Goal: Task Accomplishment & Management: Complete application form

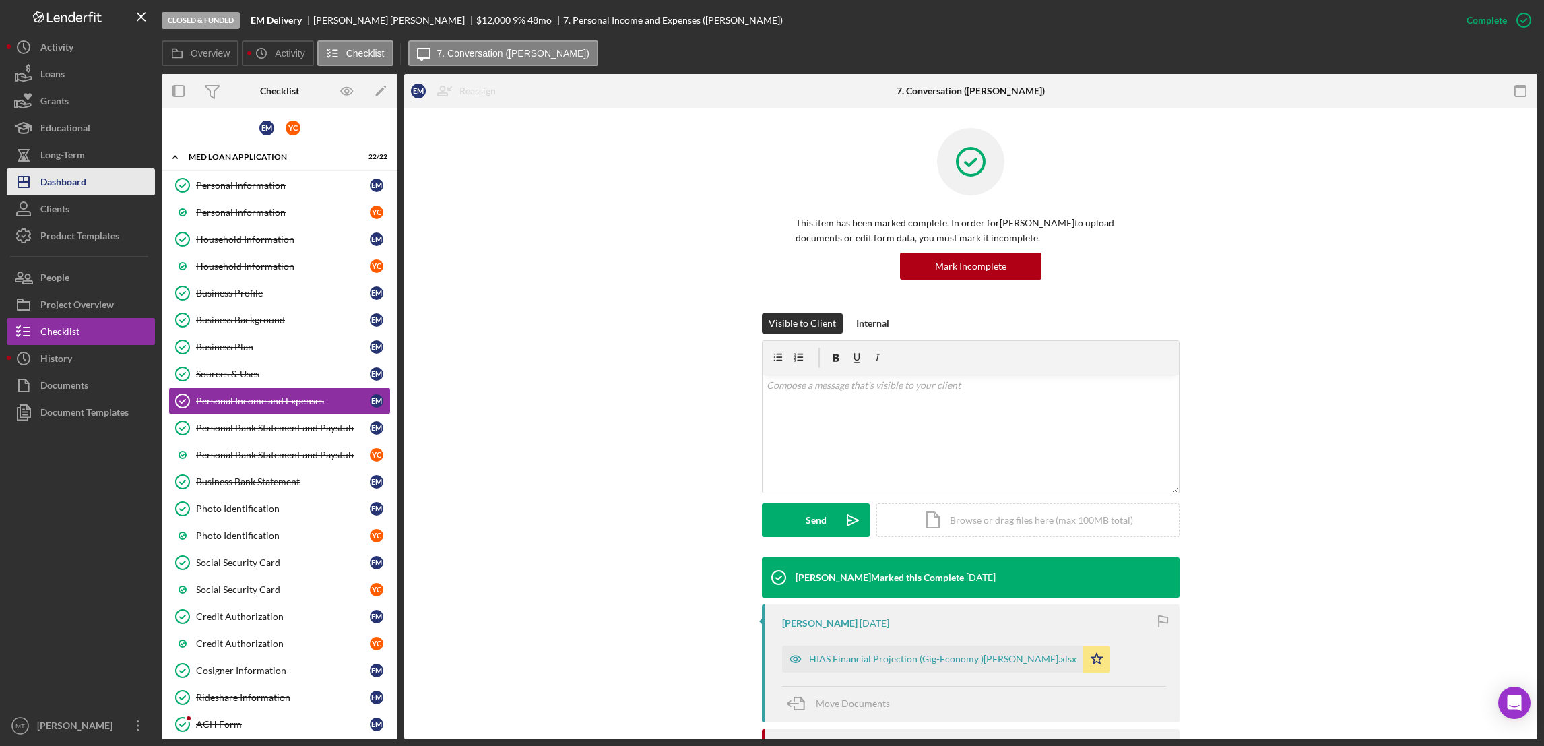
click at [75, 181] on div "Dashboard" at bounding box center [63, 183] width 46 height 30
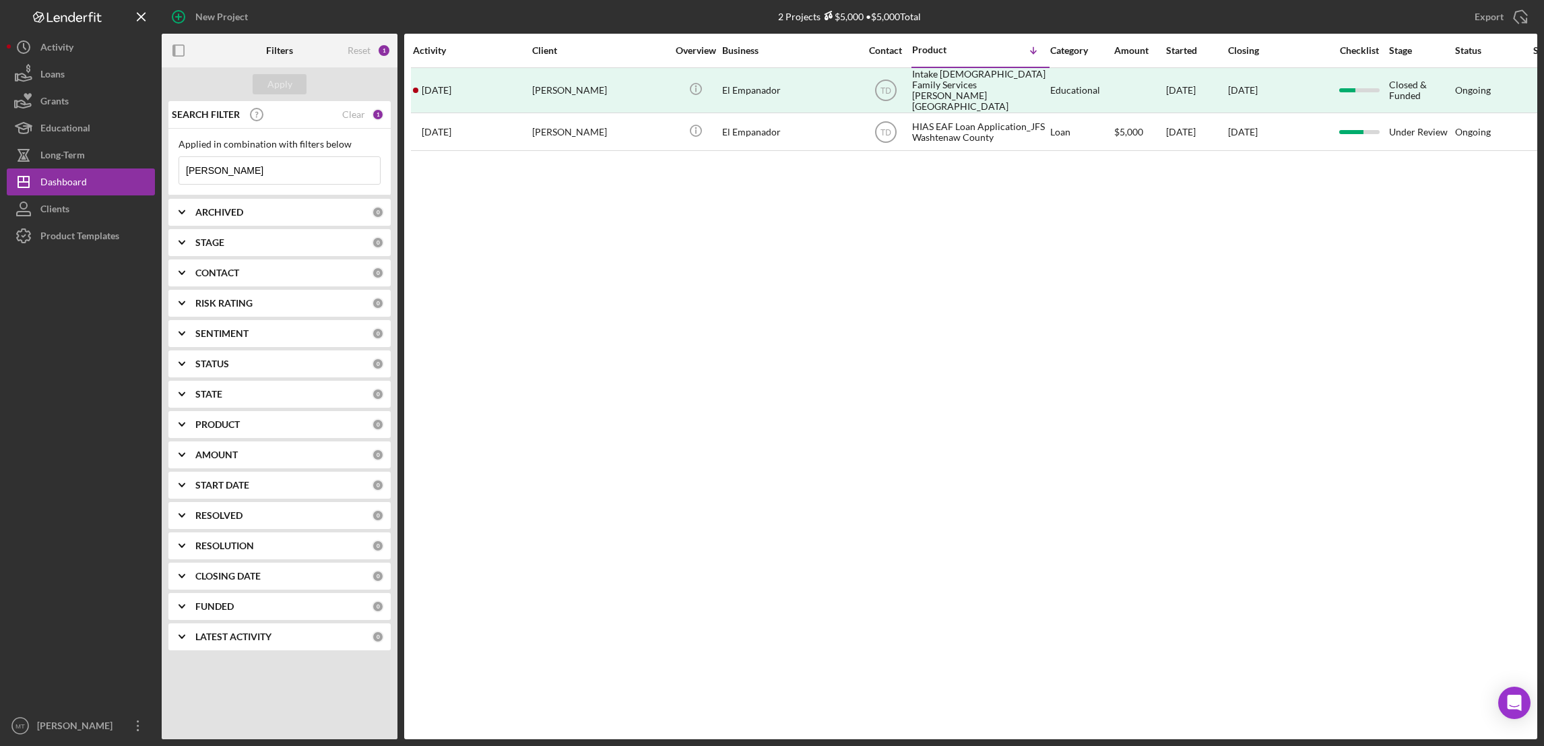
click at [245, 170] on input "[PERSON_NAME]" at bounding box center [279, 170] width 201 height 27
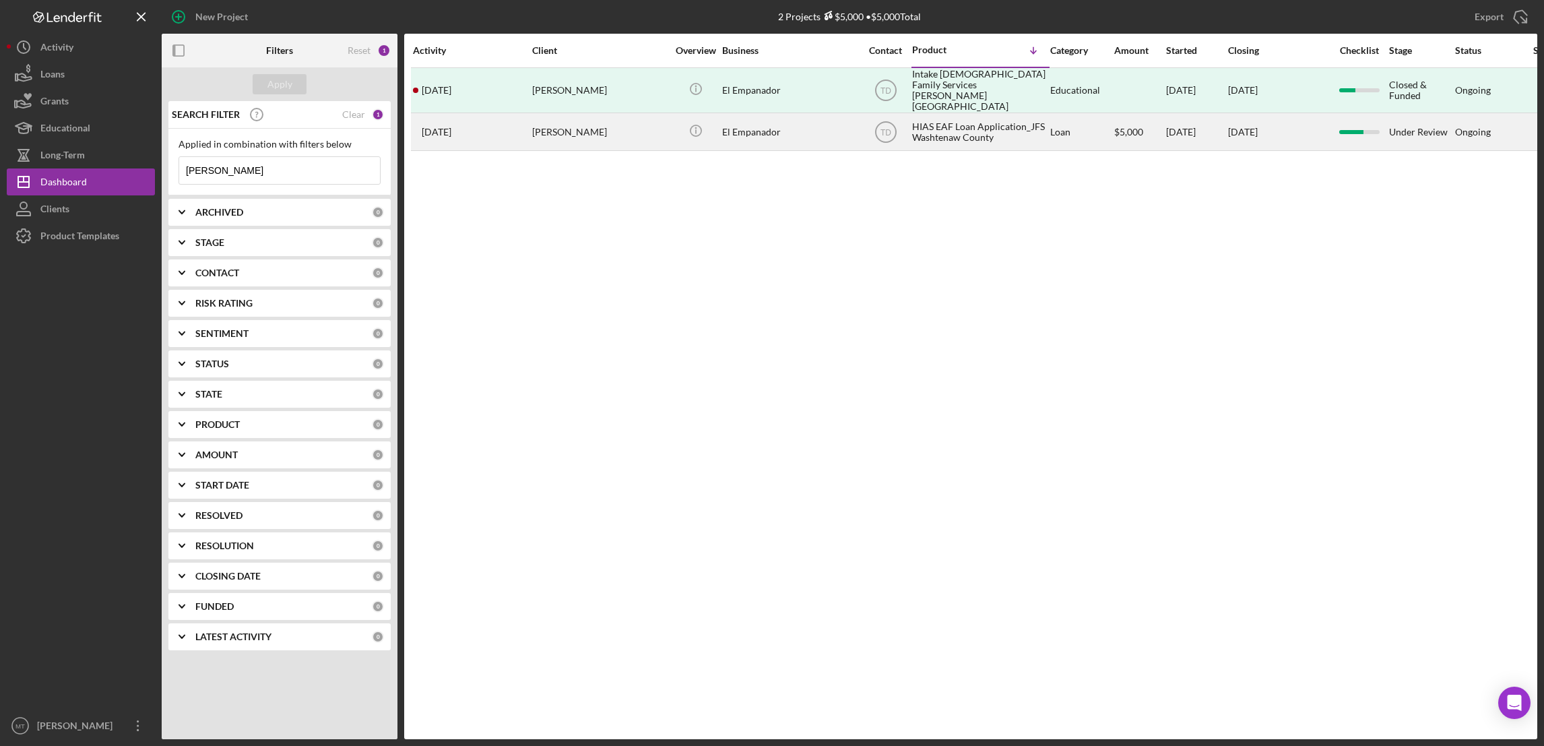
click at [928, 117] on div "HIAS EAF Loan Application_JFS Washtenaw County" at bounding box center [979, 132] width 135 height 36
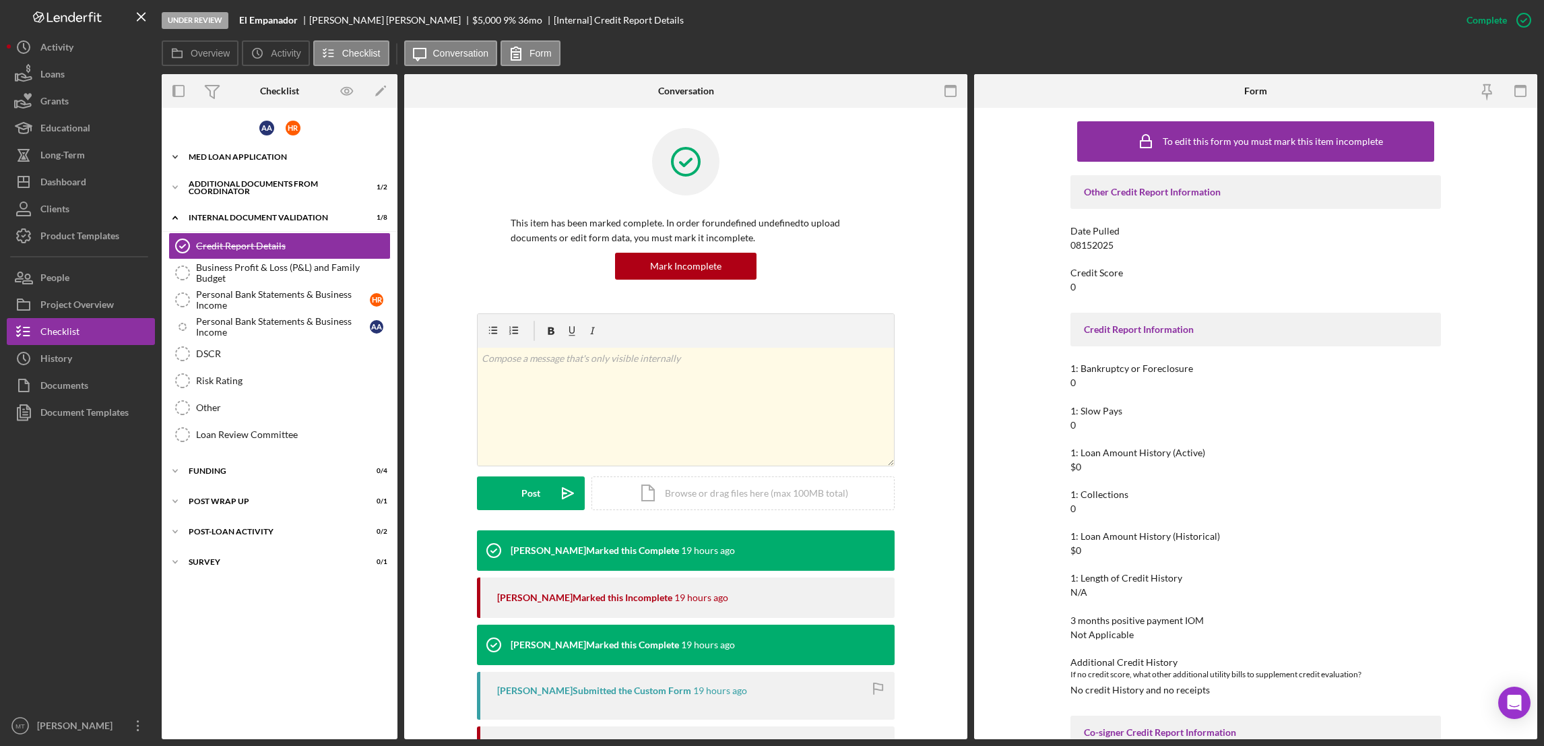
click at [239, 156] on div "MED Loan Application" at bounding box center [285, 157] width 192 height 8
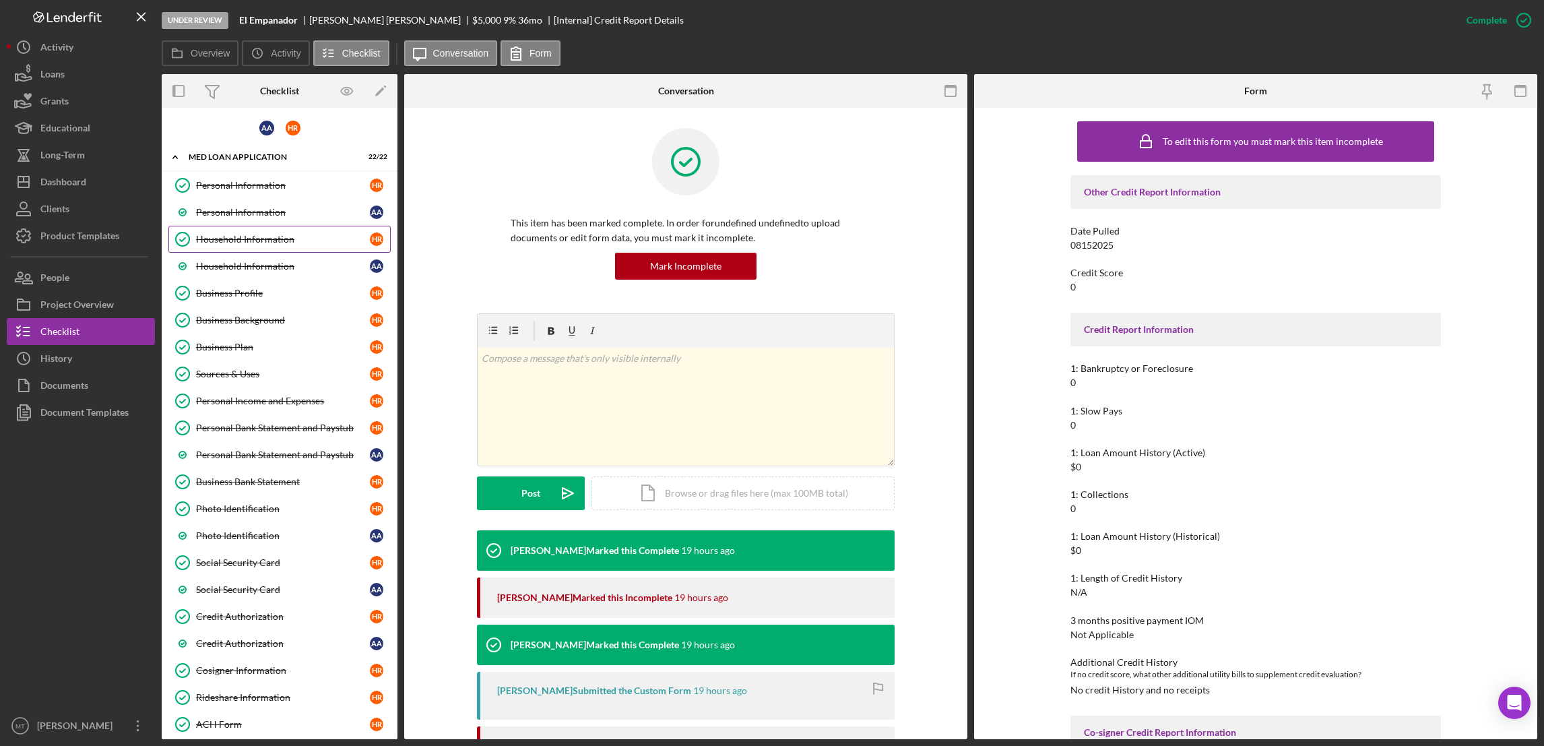
click at [240, 238] on div "Household Information" at bounding box center [283, 239] width 174 height 11
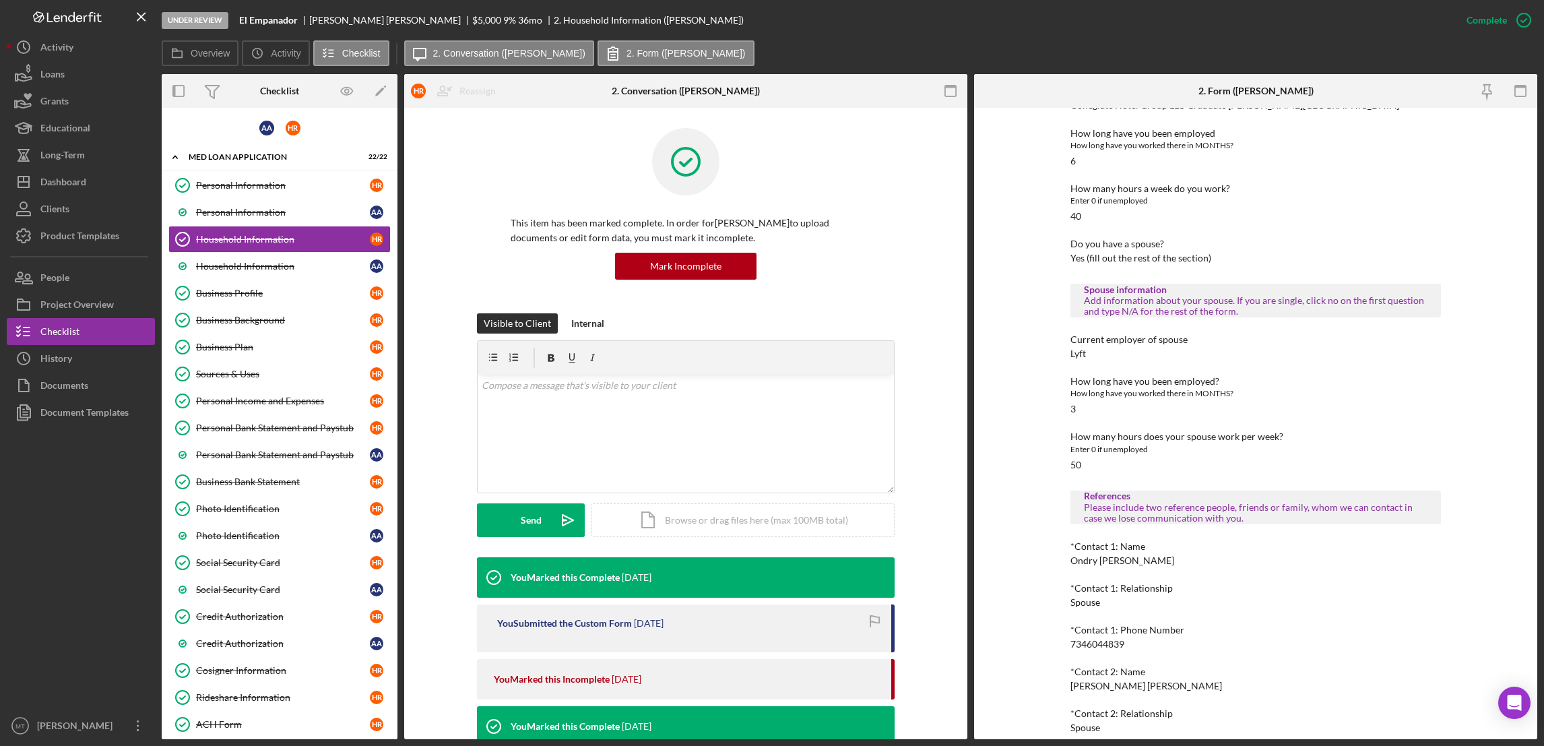
scroll to position [576, 0]
